Goal: Task Accomplishment & Management: Manage account settings

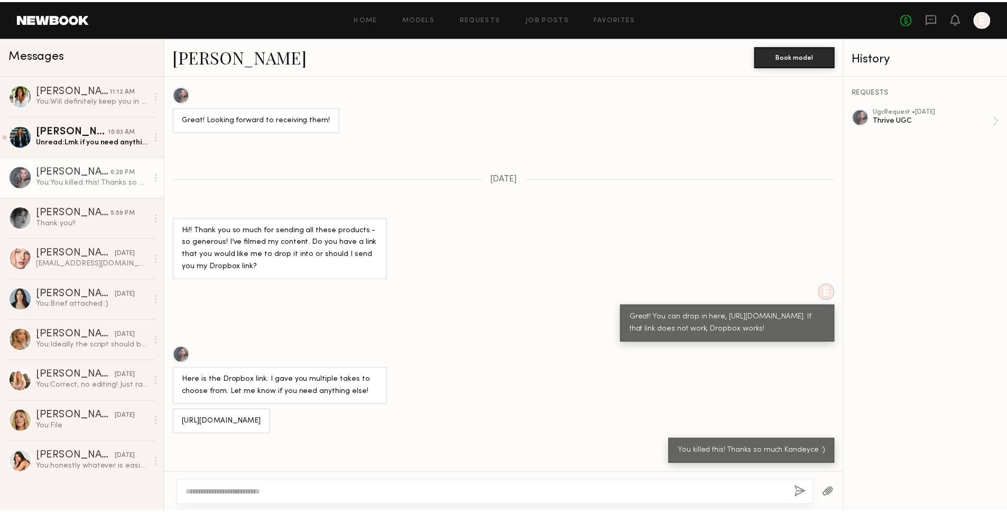
scroll to position [696, 0]
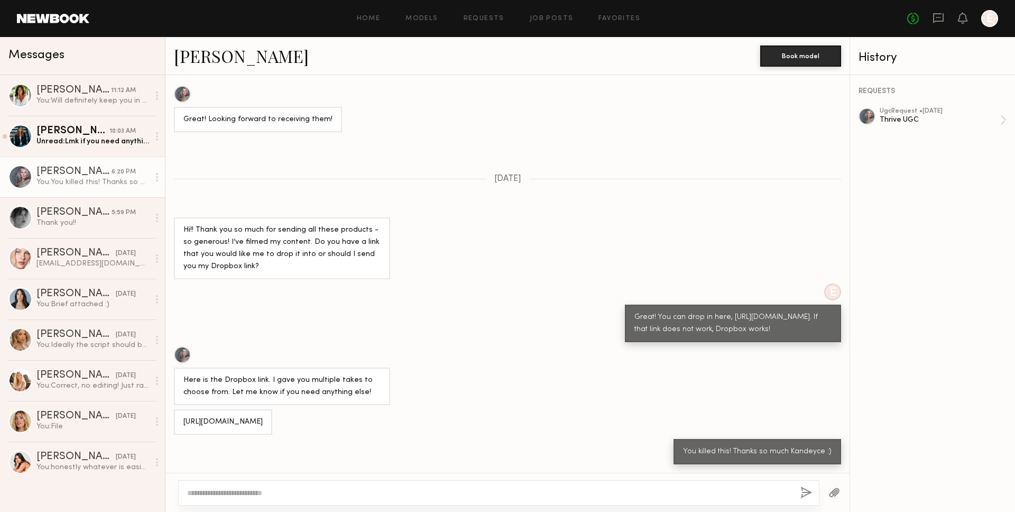
click at [482, 24] on div "Home Models Requests Job Posts Favorites Sign Out No fees up to $5,000 E" at bounding box center [543, 18] width 909 height 17
click at [913, 23] on div "No fees up to $5,000 E" at bounding box center [952, 18] width 91 height 17
click at [913, 22] on icon at bounding box center [963, 18] width 10 height 12
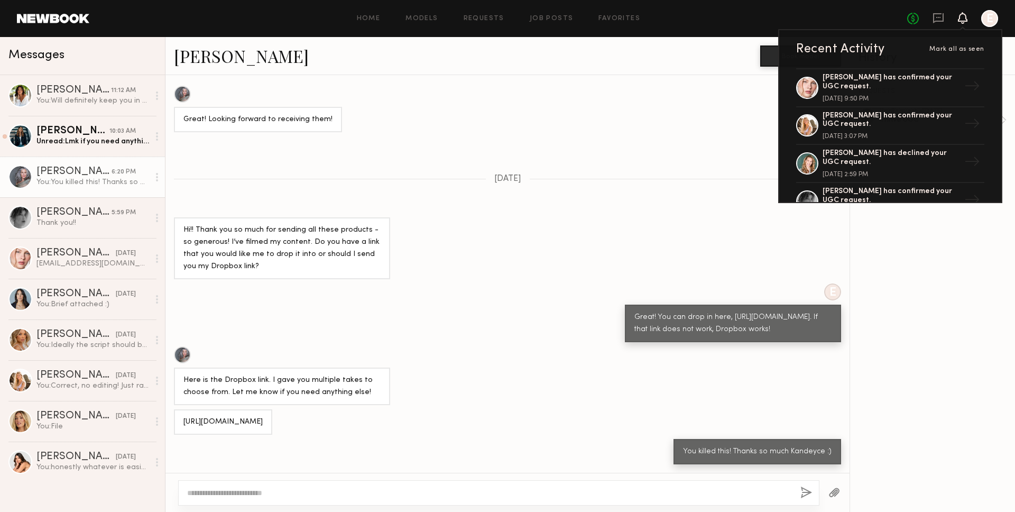
click at [471, 23] on div "Home Models Requests Job Posts Favorites Sign Out No fees up to $5,000 Recent A…" at bounding box center [543, 18] width 909 height 17
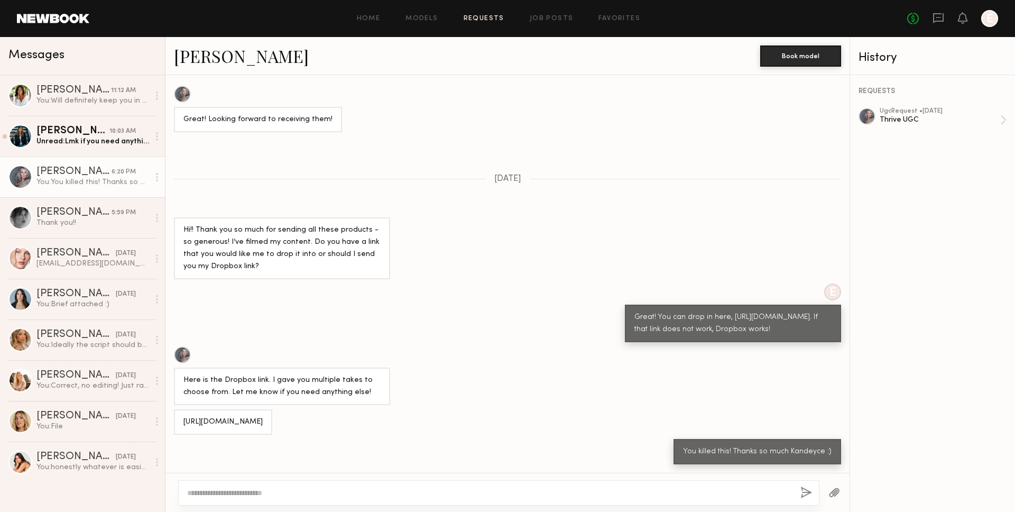
click at [474, 20] on link "Requests" at bounding box center [484, 18] width 41 height 7
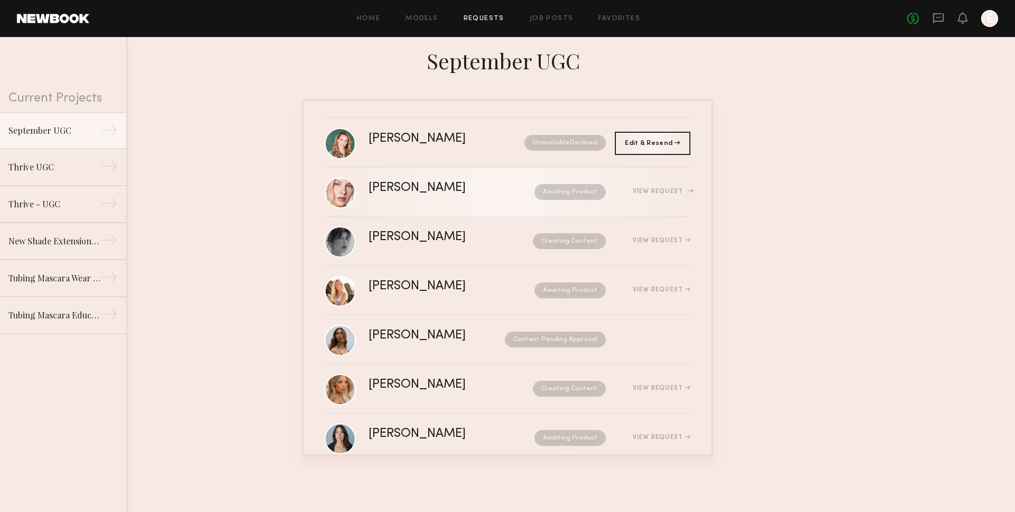
click at [422, 195] on div "[PERSON_NAME] Awaiting Product View Request" at bounding box center [530, 192] width 322 height 20
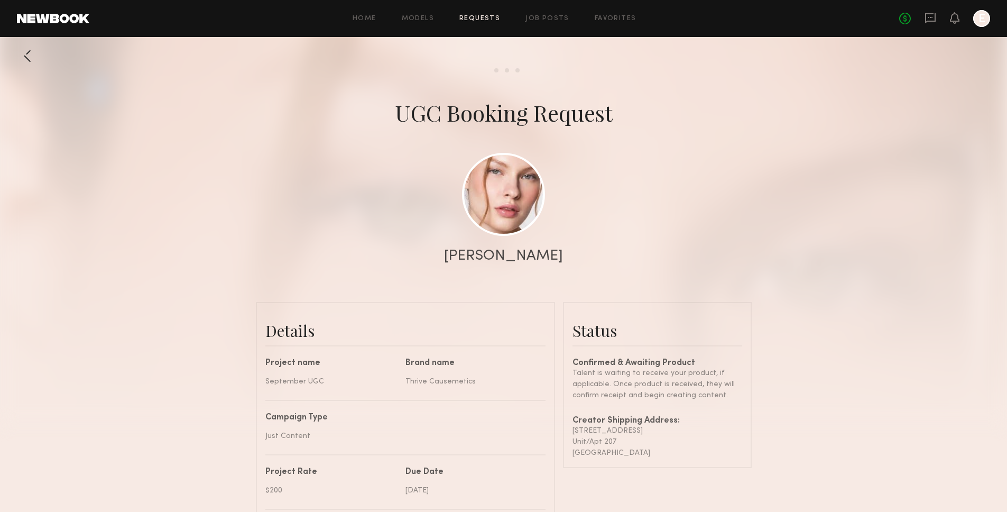
click at [21, 52] on div at bounding box center [27, 55] width 21 height 21
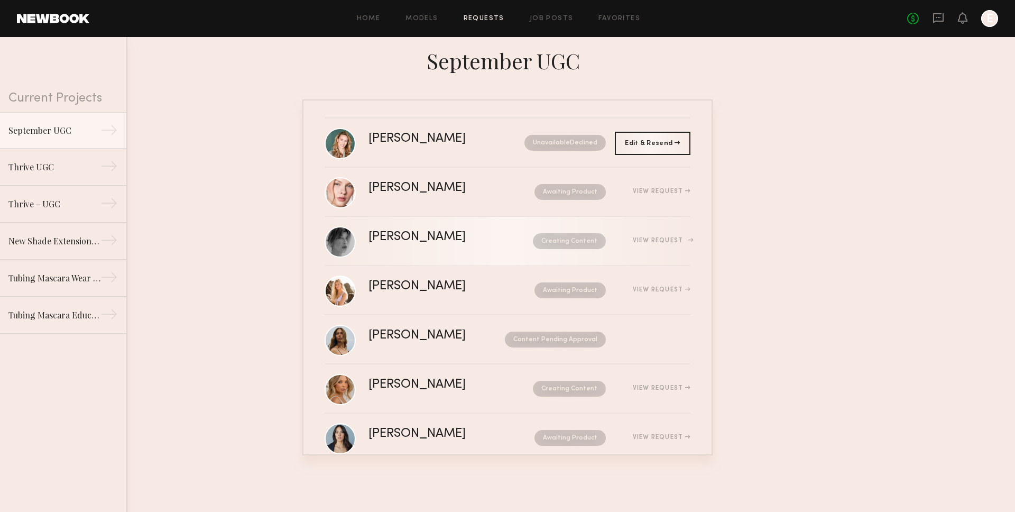
click at [439, 250] on div "[PERSON_NAME] Creating Content View Request" at bounding box center [530, 241] width 322 height 20
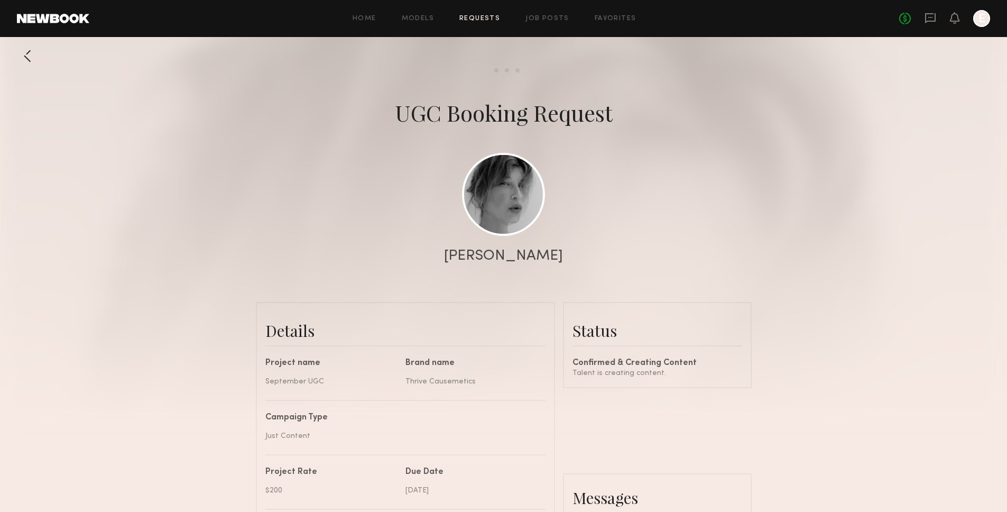
click at [25, 59] on div at bounding box center [27, 55] width 21 height 21
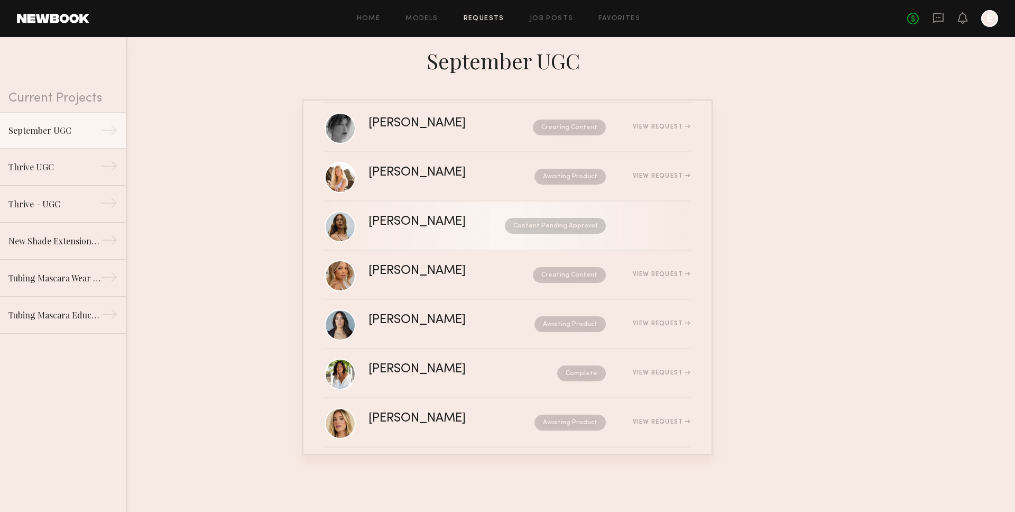
scroll to position [124, 0]
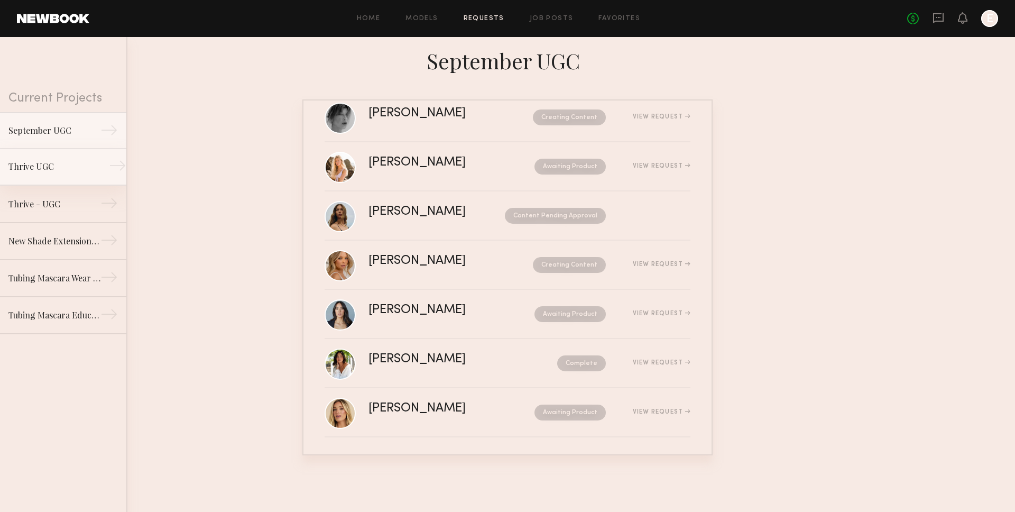
click at [78, 158] on link "Thrive UGC →" at bounding box center [63, 167] width 126 height 37
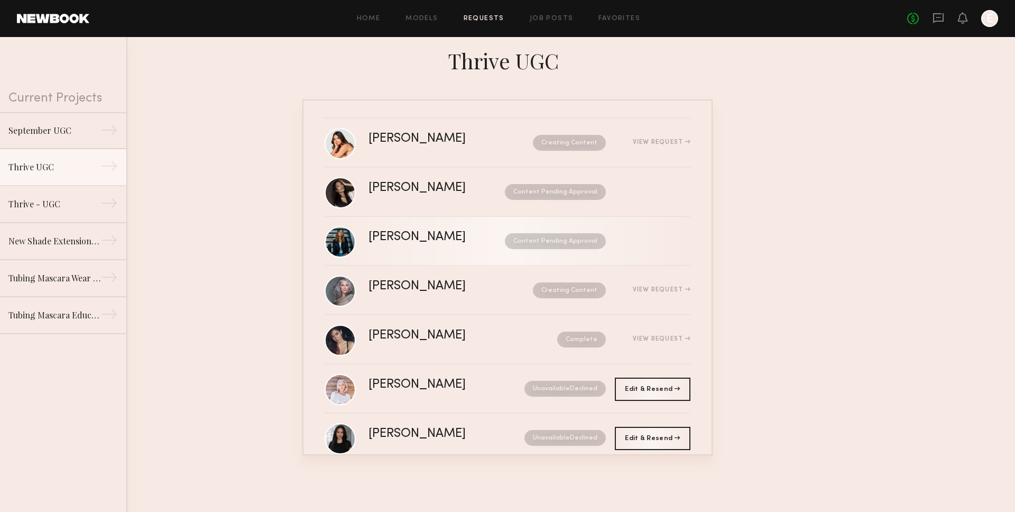
click at [485, 238] on div "Content Pending Approval" at bounding box center [545, 241] width 121 height 16
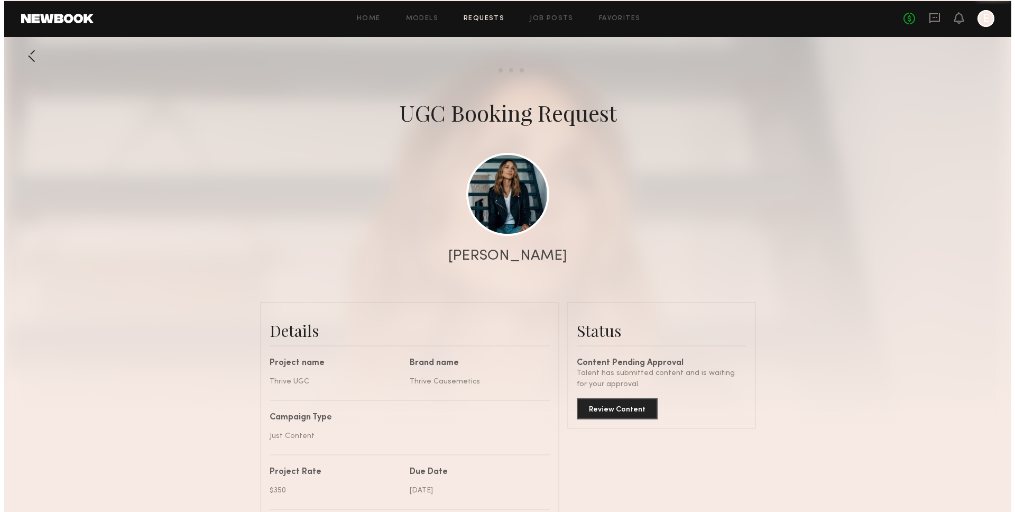
scroll to position [626, 0]
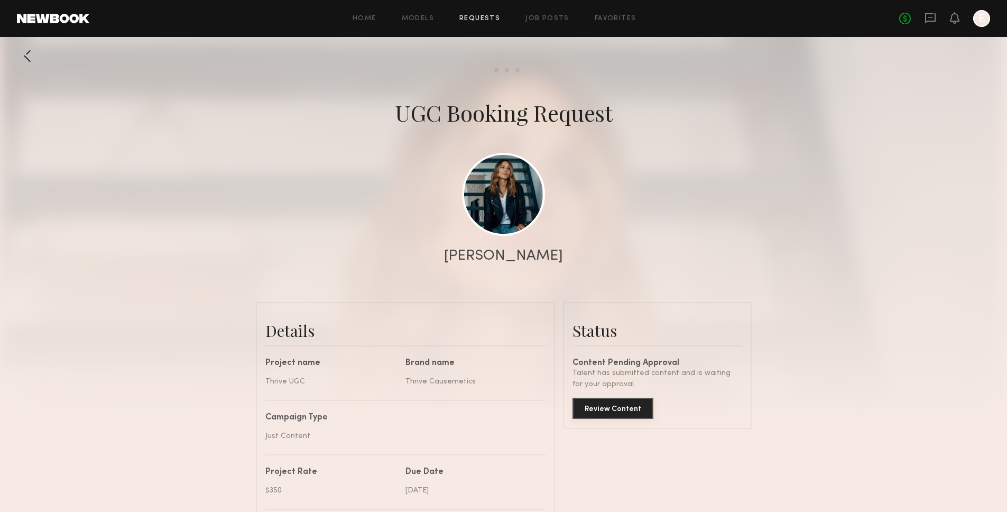
click at [614, 408] on button "Review Content" at bounding box center [613, 408] width 81 height 21
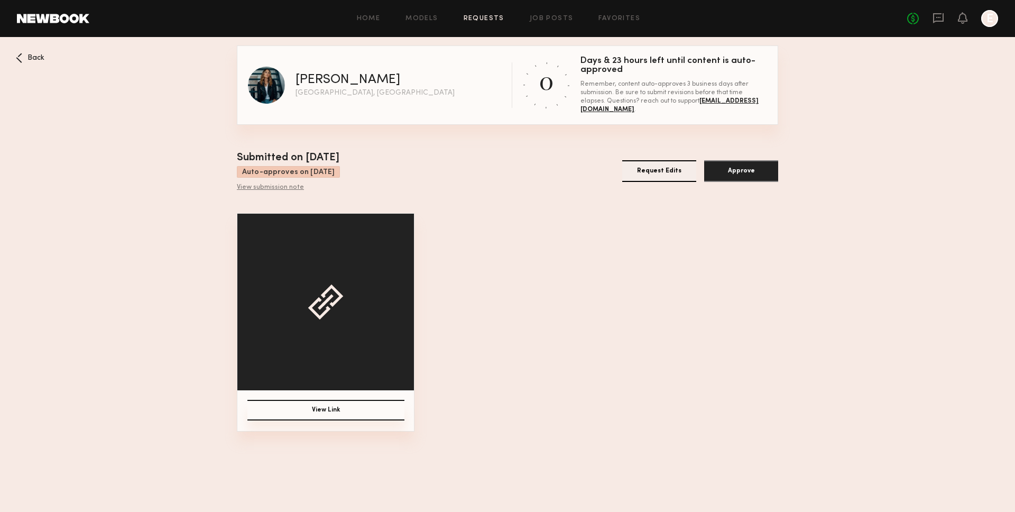
click at [269, 406] on button "View Link" at bounding box center [325, 410] width 157 height 21
click at [730, 163] on button "Approve" at bounding box center [741, 171] width 74 height 22
